Goal: Information Seeking & Learning: Understand process/instructions

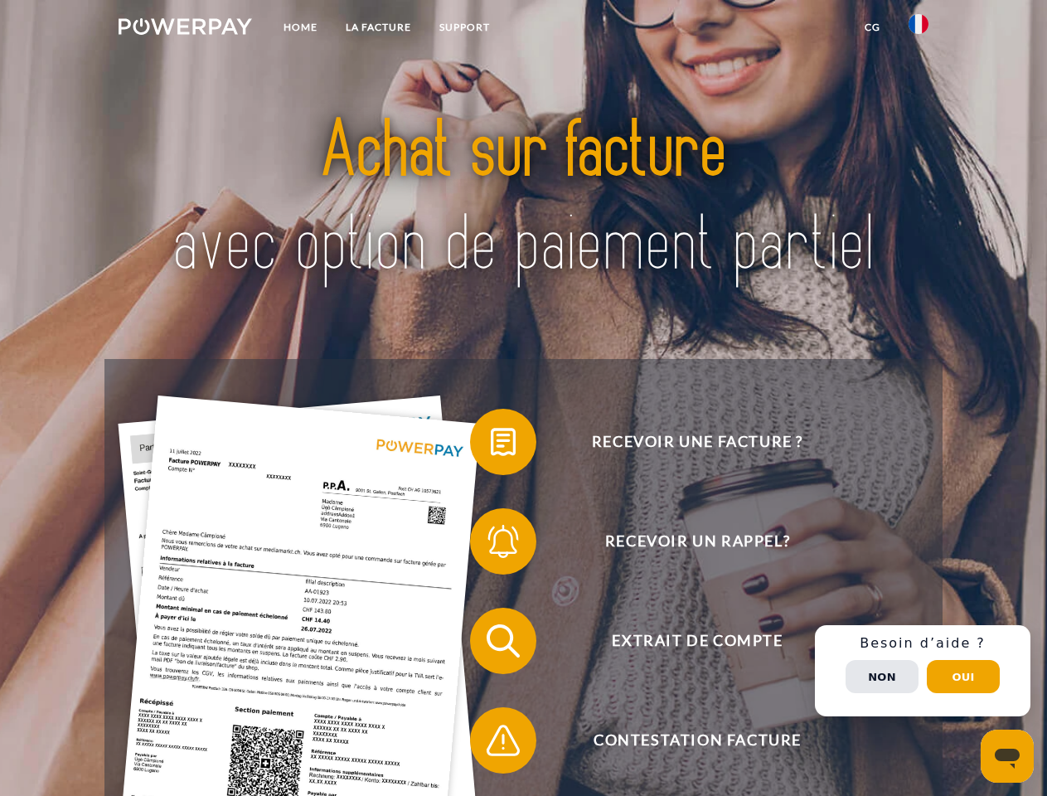
click at [185, 29] on img at bounding box center [185, 26] width 133 height 17
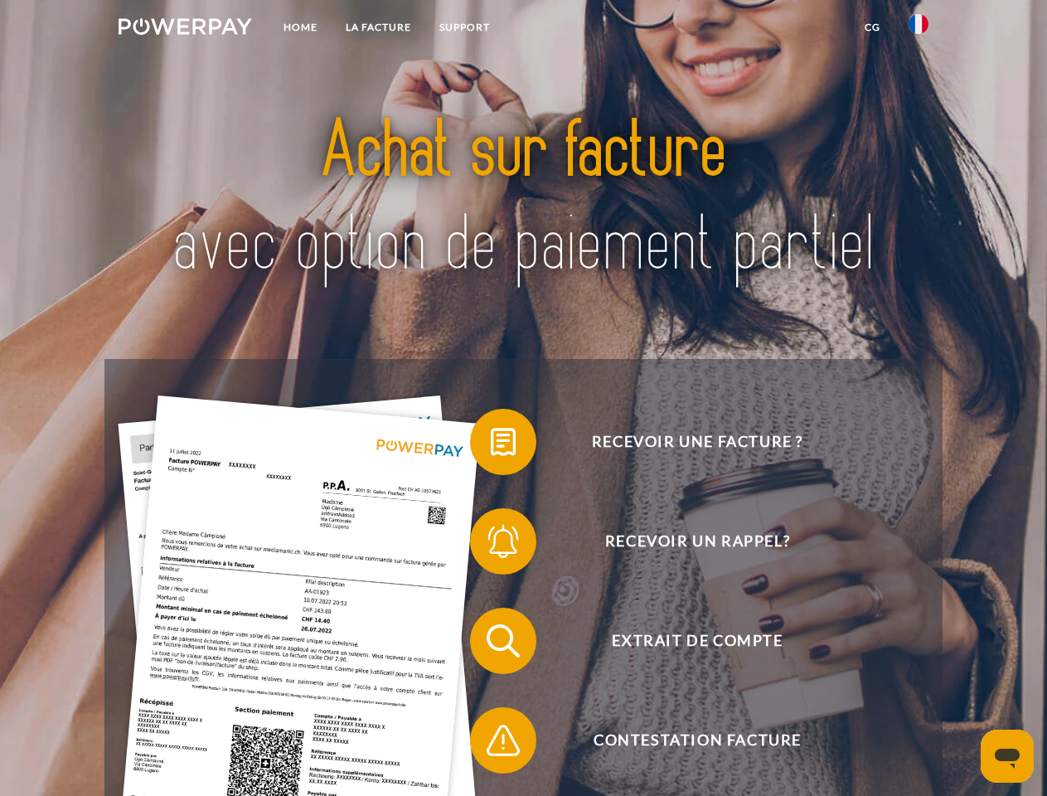
click at [918, 29] on img at bounding box center [918, 24] width 20 height 20
click at [872, 27] on link "CG" at bounding box center [872, 27] width 44 height 30
click at [491, 445] on span at bounding box center [478, 441] width 83 height 83
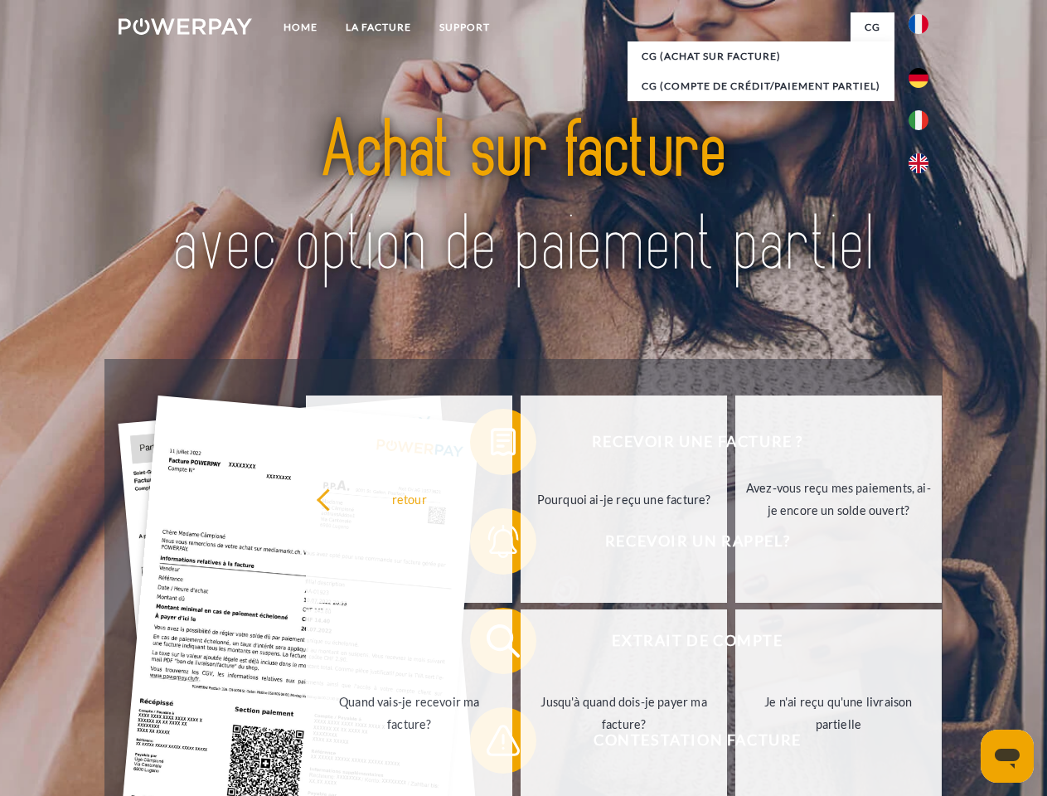
click at [491, 545] on div "Recevoir une facture ? Recevoir un rappel? Extrait de compte retour" at bounding box center [522, 690] width 837 height 663
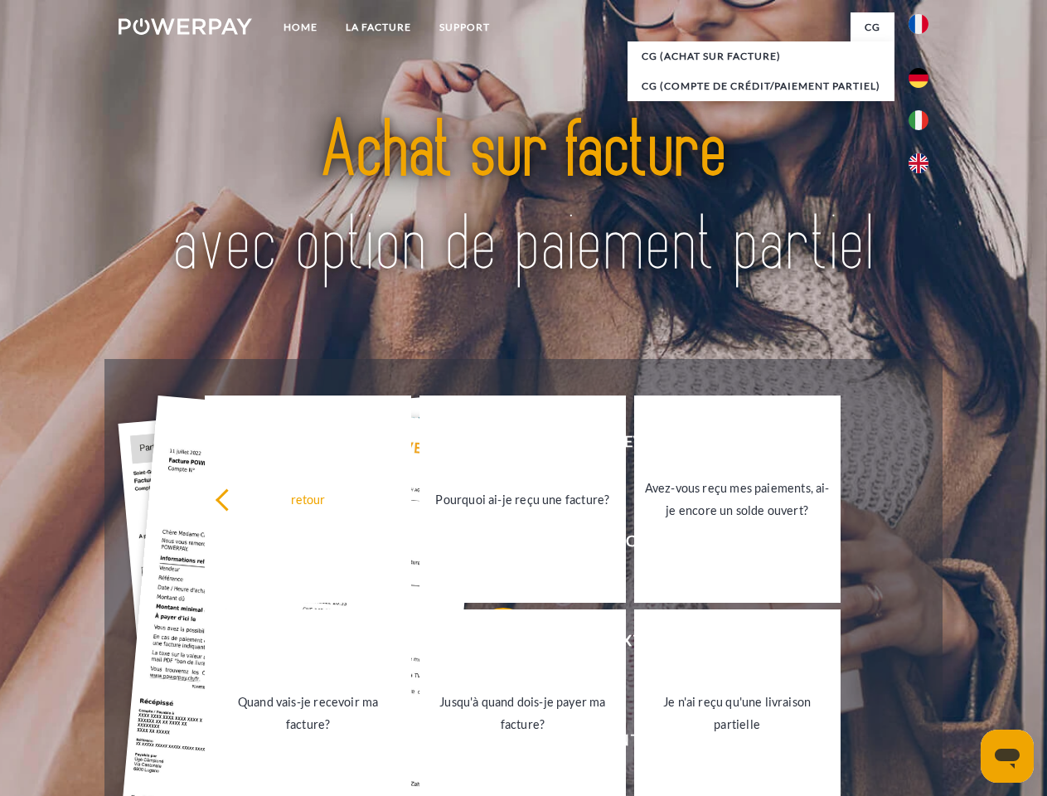
click at [491, 644] on link "Jusqu'à quand dois-je payer ma facture?" at bounding box center [522, 712] width 206 height 207
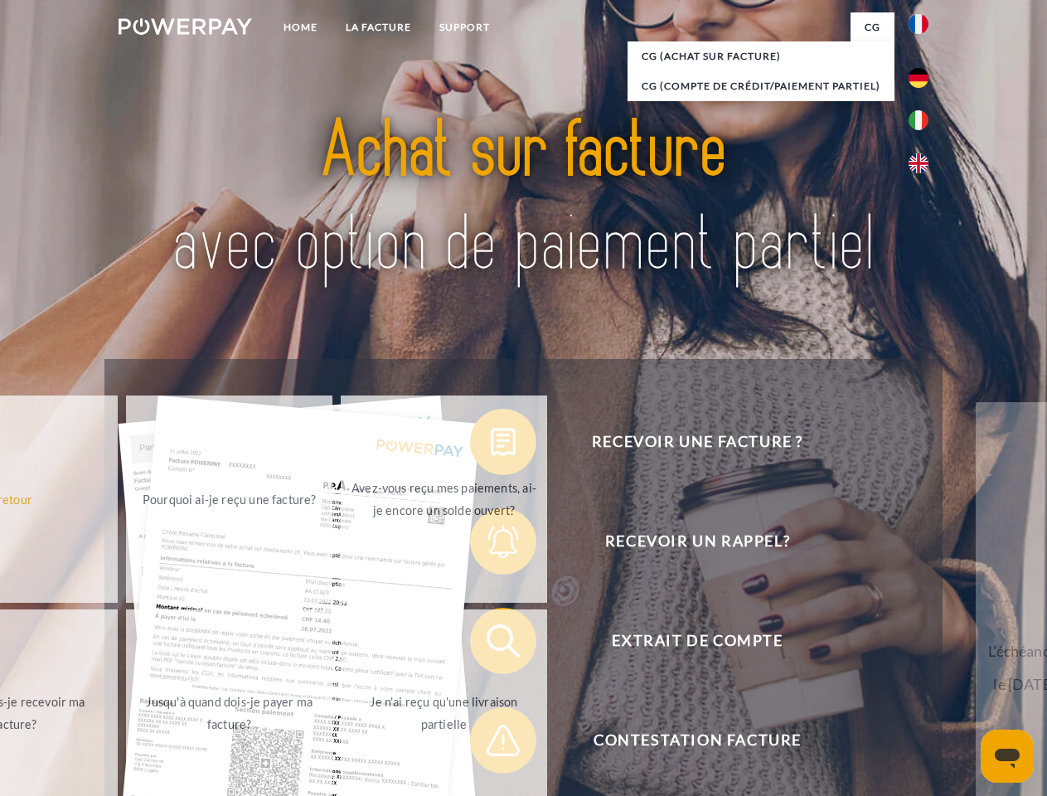
click at [491, 743] on link "Je n'ai reçu qu'une livraison partielle" at bounding box center [444, 712] width 206 height 207
click at [922, 670] on div "Recevoir une facture ? Recevoir un rappel? Extrait de compte retour" at bounding box center [522, 690] width 837 height 663
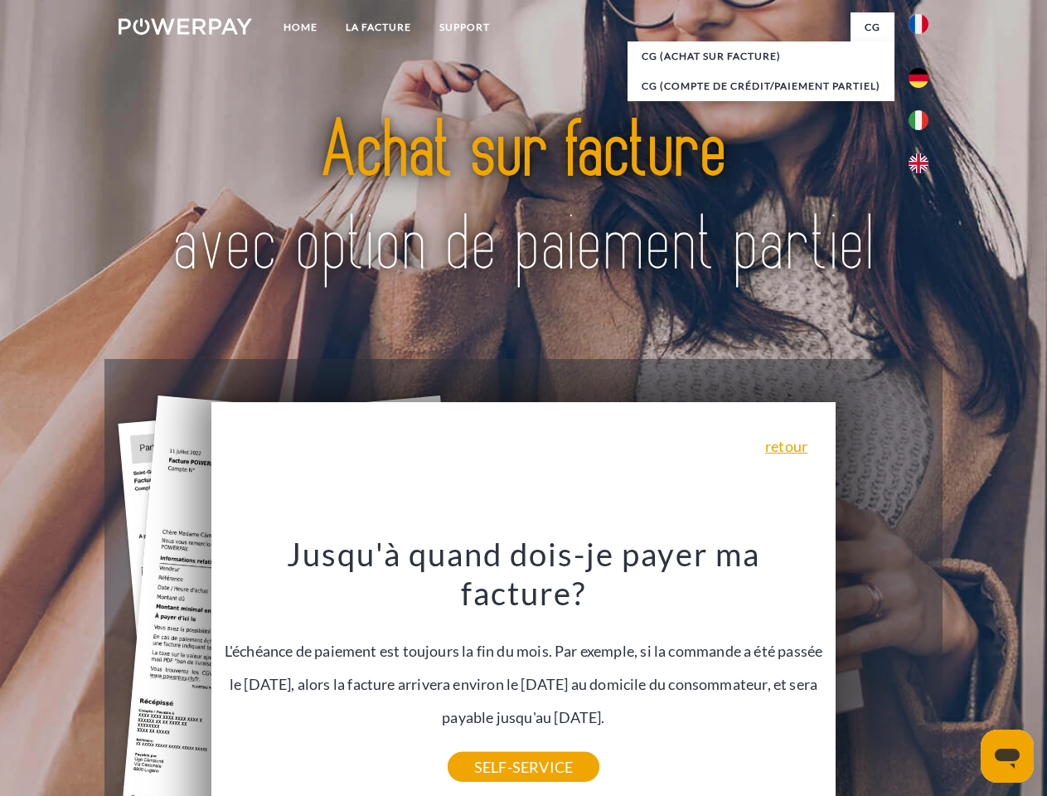
click at [882, 674] on span "Extrait de compte" at bounding box center [697, 641] width 406 height 66
click at [963, 676] on header "Home LA FACTURE Support" at bounding box center [523, 572] width 1047 height 1145
